Goal: Complete application form

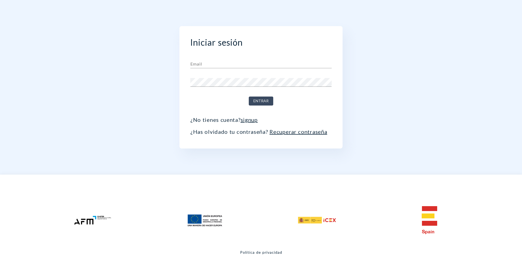
click at [249, 61] on input "text" at bounding box center [260, 64] width 141 height 9
click at [186, 108] on div "Iniciar sesión Email Contraseña Entrar ¿No tienes cuenta? signup ¿Has olvidado …" at bounding box center [260, 87] width 163 height 122
click at [242, 118] on link "signup" at bounding box center [249, 119] width 17 height 7
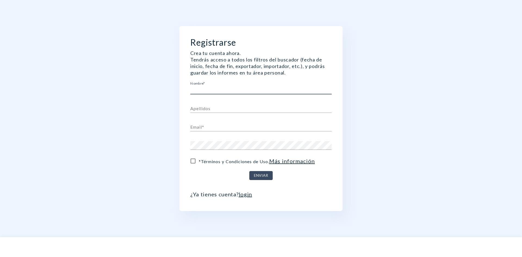
click at [230, 91] on input "text" at bounding box center [260, 90] width 141 height 9
type input "[PERSON_NAME]"
click at [231, 107] on input "text" at bounding box center [260, 108] width 141 height 9
type input "Pérez"
click at [226, 124] on input "text" at bounding box center [260, 127] width 141 height 9
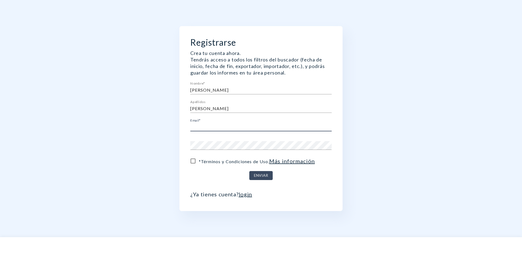
type input "iperez@bmasi.net"
click at [240, 161] on span "* Términos y Condiciones de Uso . Más información" at bounding box center [257, 161] width 116 height 8
click at [199, 161] on input "* Términos y Condiciones de Uso . Más información" at bounding box center [192, 160] width 11 height 11
checkbox input "true"
click at [263, 176] on span "Enviar" at bounding box center [261, 175] width 14 height 7
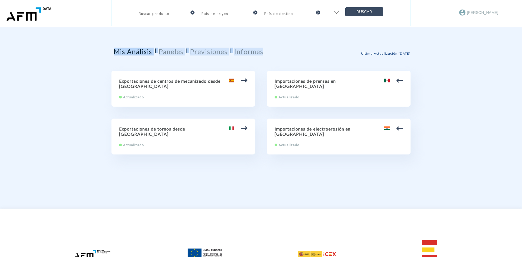
drag, startPoint x: 96, startPoint y: 52, endPoint x: 289, endPoint y: 53, distance: 193.5
click at [289, 53] on div "Buscar producto cancel País de origen cancel País de destino cancel Buscar Iker…" at bounding box center [261, 163] width 522 height 327
click at [289, 53] on div "Mis Análisis | Paneles | Previsiones | Informes Última Actualización : 18/9/2025" at bounding box center [260, 54] width 299 height 12
click at [169, 14] on input "text" at bounding box center [163, 13] width 49 height 7
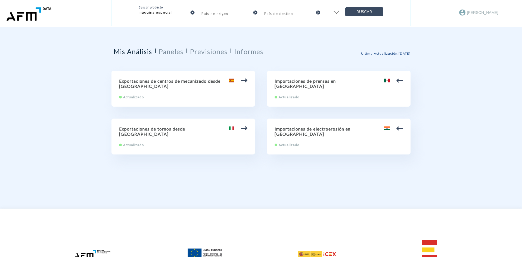
drag, startPoint x: 177, startPoint y: 12, endPoint x: 113, endPoint y: 6, distance: 65.0
click at [113, 6] on div "Buscar producto máquina especial cancel País de origen cancel País de destino c…" at bounding box center [260, 13] width 299 height 27
type input "soldadora"
click at [345, 7] on button "Buscar" at bounding box center [364, 11] width 38 height 9
click at [229, 11] on input "text" at bounding box center [225, 13] width 49 height 7
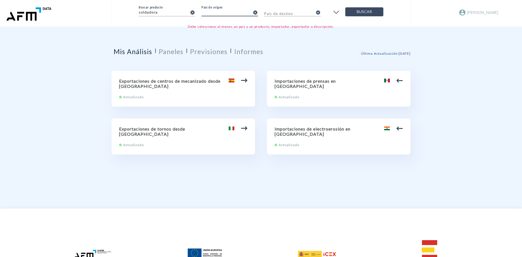
click at [271, 11] on input "text" at bounding box center [288, 13] width 49 height 7
click at [283, 34] on div "Mis Análisis | Paneles | Previsiones | Informes Última Actualización : [DATE] E…" at bounding box center [260, 110] width 299 height 166
drag, startPoint x: 164, startPoint y: 13, endPoint x: 113, endPoint y: 14, distance: 51.4
click at [113, 14] on div "Buscar producto soldadora cancel País de origen cancel País de destino cancel B…" at bounding box center [260, 13] width 299 height 27
click at [188, 39] on div "Mis Análisis | Paneles | Previsiones | Informes Última Actualización : [DATE] E…" at bounding box center [260, 110] width 299 height 166
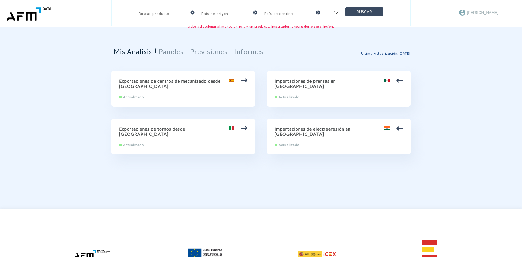
click at [167, 50] on h2 "Paneles" at bounding box center [171, 52] width 24 height 8
click at [239, 51] on h2 "Informes" at bounding box center [248, 52] width 29 height 8
click at [251, 52] on h2 "Informes" at bounding box center [248, 52] width 29 height 8
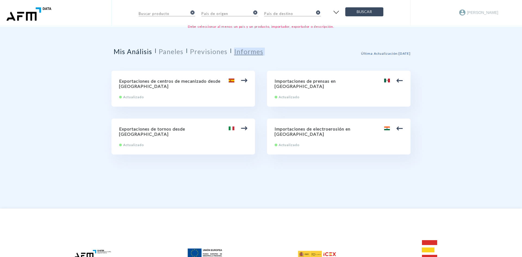
click at [251, 52] on h2 "Informes" at bounding box center [248, 52] width 29 height 8
click at [283, 48] on div "Mis Análisis | Paneles | Previsiones | Informes Última Actualización : 18/9/2025" at bounding box center [260, 54] width 299 height 12
click at [196, 88] on h2 "Exportaciones de centros de mecanizado desde [GEOGRAPHIC_DATA]" at bounding box center [183, 83] width 128 height 10
type input "84.57 Centros de mecanizado, máquinas de puesto fijo y máquinas de puestos múlt…"
type input "[GEOGRAPHIC_DATA]"
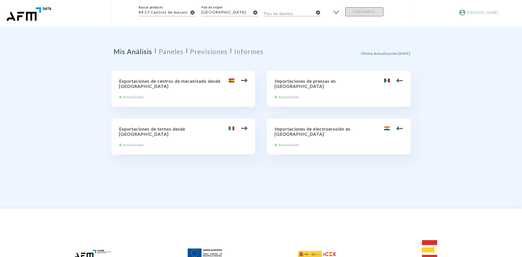
click at [219, 77] on div "Exportaciones de centros de mecanizado desde España Actualizado" at bounding box center [182, 89] width 143 height 36
click at [238, 77] on div at bounding box center [238, 80] width 19 height 7
click at [226, 80] on h2 "Exportaciones de centros de mecanizado desde [GEOGRAPHIC_DATA]" at bounding box center [183, 83] width 128 height 10
type input "84.57 Centros de mecanizado, máquinas de puesto fijo y máquinas de puestos múlt…"
type input "[GEOGRAPHIC_DATA]"
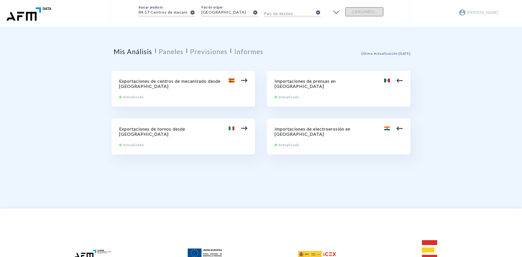
click at [247, 79] on img at bounding box center [244, 80] width 7 height 7
click at [242, 79] on img at bounding box center [244, 80] width 7 height 7
click at [318, 11] on icon "cancel" at bounding box center [318, 12] width 5 height 5
drag, startPoint x: 309, startPoint y: 33, endPoint x: 347, endPoint y: 25, distance: 39.0
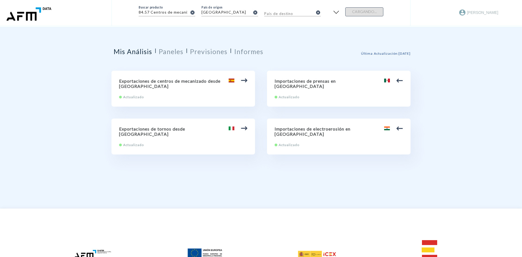
click at [310, 33] on div "Mis Análisis | Paneles | Previsiones | Informes Última Actualización : [DATE] E…" at bounding box center [260, 110] width 299 height 166
click at [338, 11] on img "button" at bounding box center [336, 12] width 9 height 8
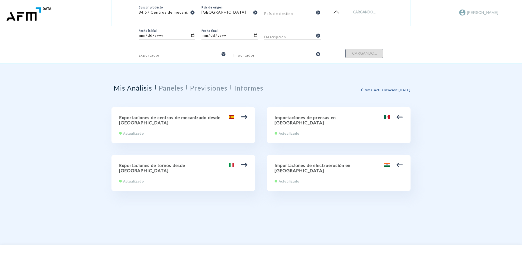
click at [338, 11] on img "button" at bounding box center [336, 12] width 9 height 8
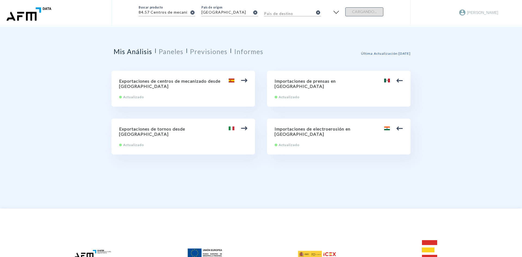
click at [388, 54] on span "Última Actualización : [DATE]" at bounding box center [385, 53] width 49 height 4
drag, startPoint x: 388, startPoint y: 54, endPoint x: 445, endPoint y: 51, distance: 57.4
click at [445, 51] on div "Buscar producto 84.57 Centros de mecanizado, máquinas de puesto fijo y máquinas…" at bounding box center [261, 163] width 522 height 327
click at [392, 82] on div at bounding box center [393, 80] width 19 height 7
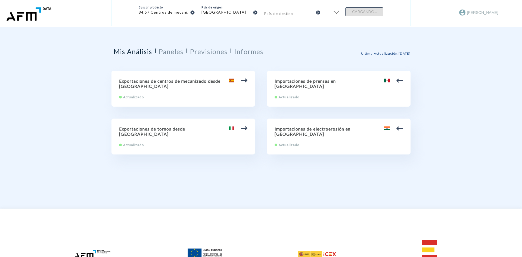
type input "84.62 Máquinas, incluidas las prensas, de forjar o estampar, martillos pilón y …"
type input "[GEOGRAPHIC_DATA]"
click at [392, 82] on div at bounding box center [393, 80] width 19 height 7
